Goal: Check status: Check status

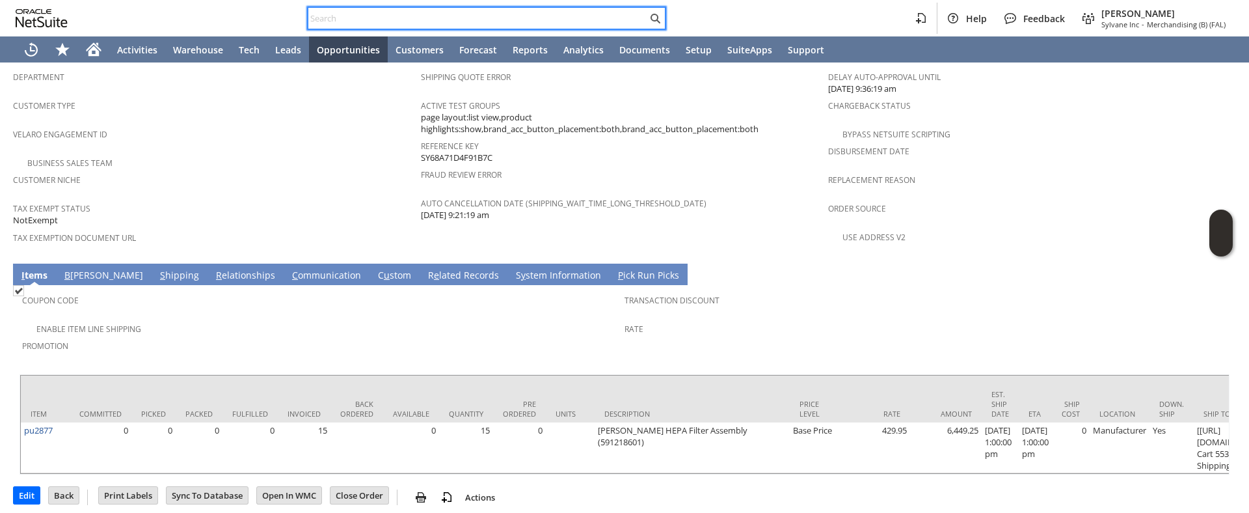
click at [345, 19] on input "text" at bounding box center [477, 18] width 339 height 16
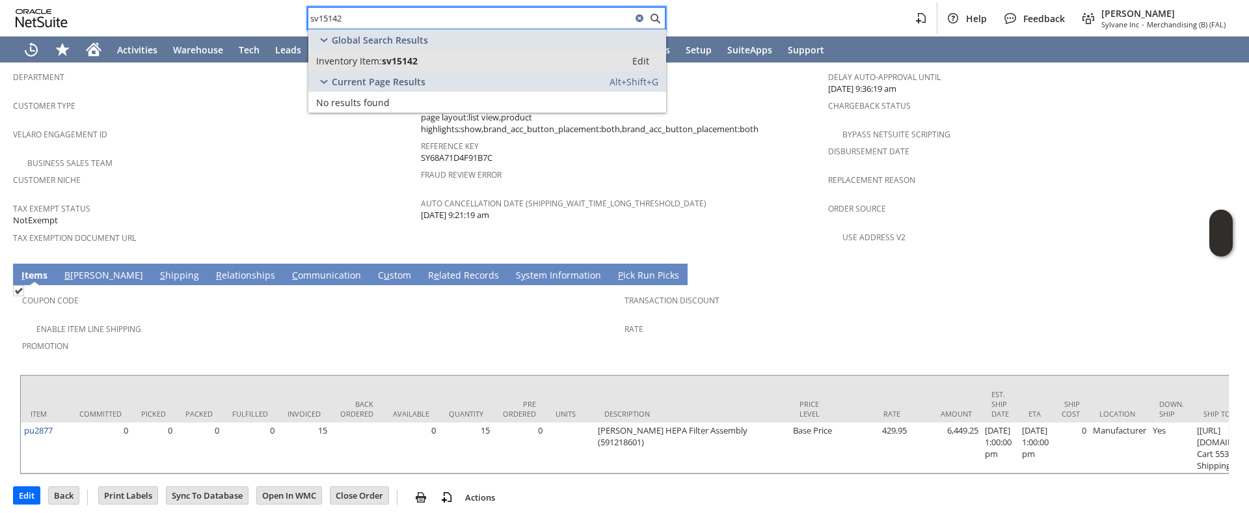
type input "sv15142"
click at [418, 60] on span "sv15142" at bounding box center [400, 61] width 36 height 12
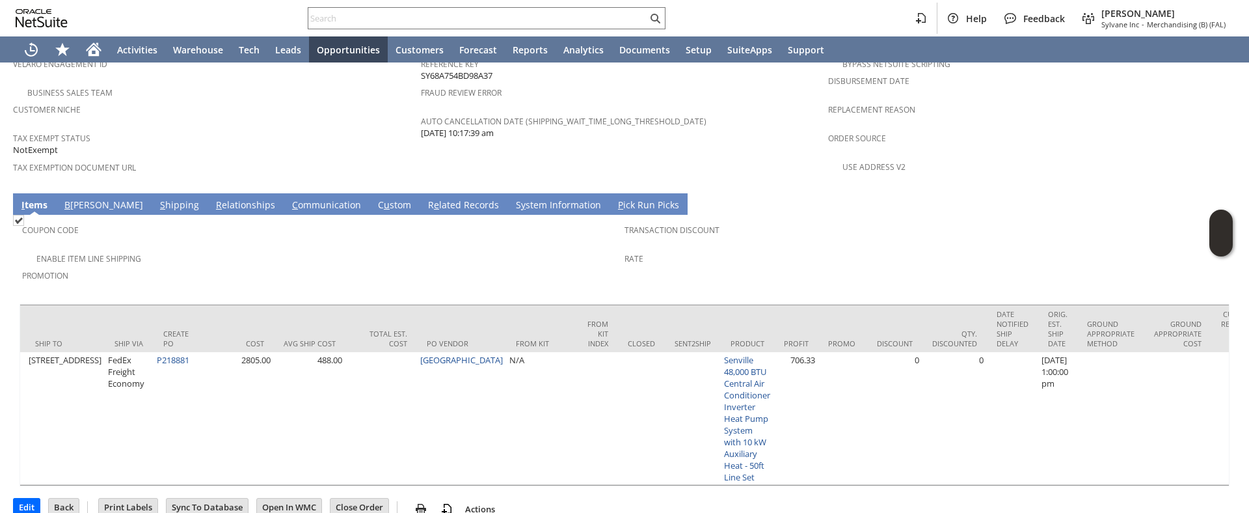
scroll to position [0, 2071]
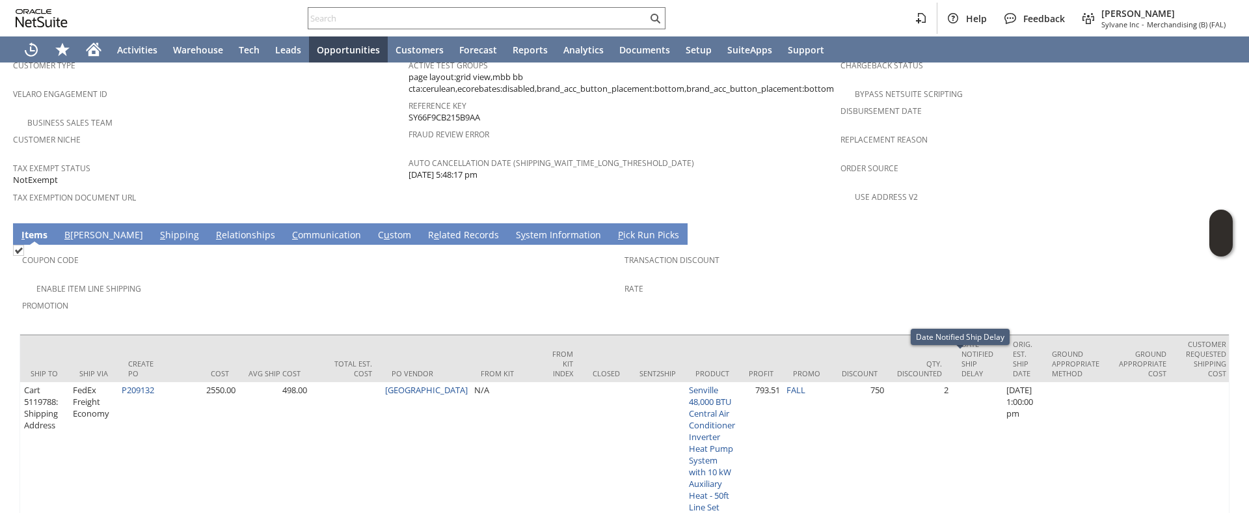
scroll to position [0, 2080]
